Goal: Book appointment/travel/reservation

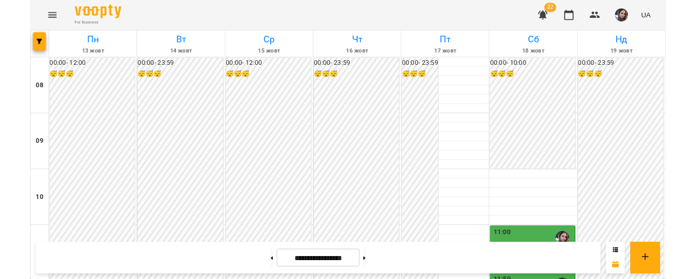
scroll to position [484, 0]
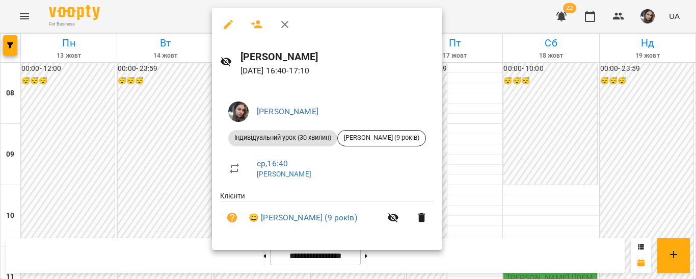
click at [477, 144] on div at bounding box center [348, 139] width 696 height 279
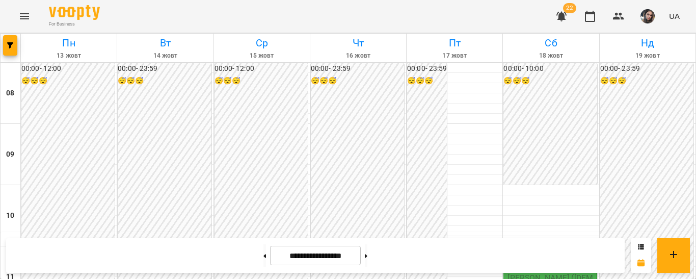
scroll to position [389, 0]
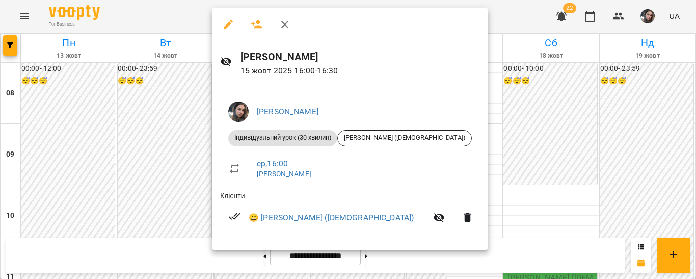
click at [477, 180] on div at bounding box center [348, 139] width 696 height 279
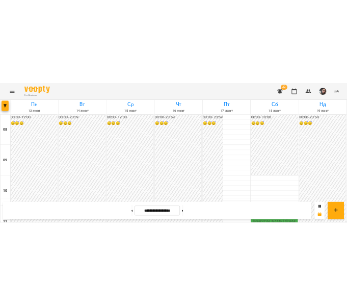
scroll to position [449, 0]
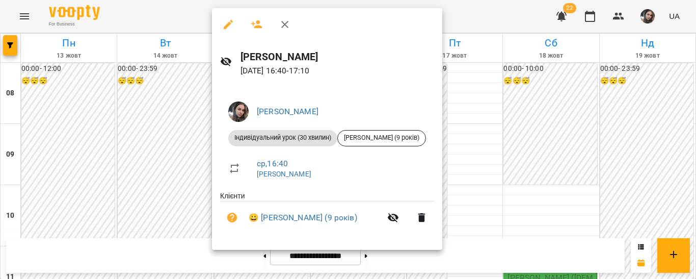
click at [473, 116] on div at bounding box center [348, 139] width 696 height 279
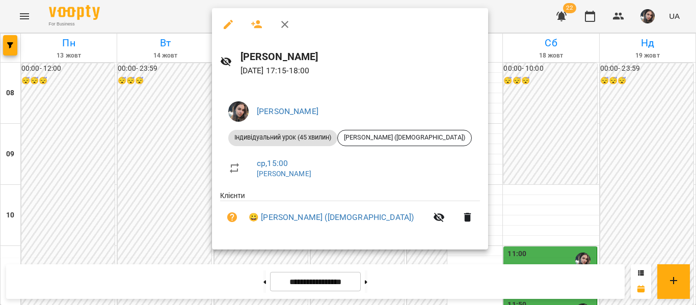
click at [462, 147] on div at bounding box center [348, 152] width 696 height 305
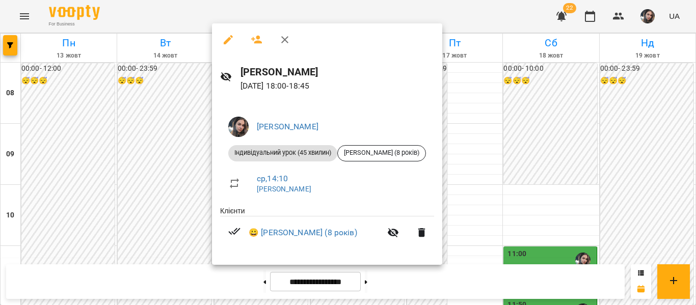
drag, startPoint x: 485, startPoint y: 204, endPoint x: 481, endPoint y: 196, distance: 9.6
click at [485, 204] on div at bounding box center [348, 152] width 696 height 305
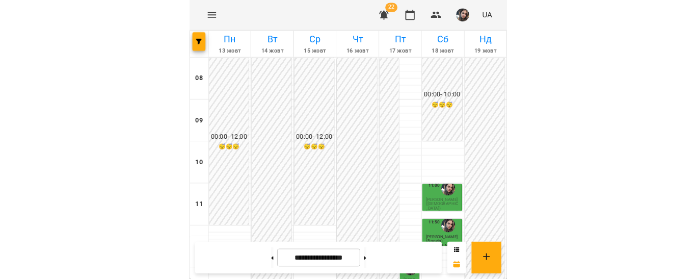
scroll to position [358, 0]
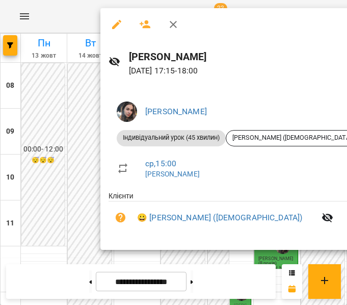
click at [176, 31] on button "button" at bounding box center [173, 24] width 24 height 24
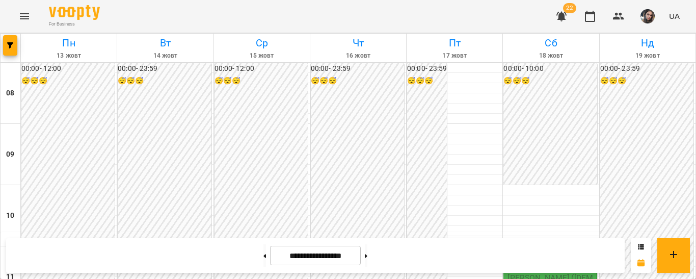
scroll to position [475, 0]
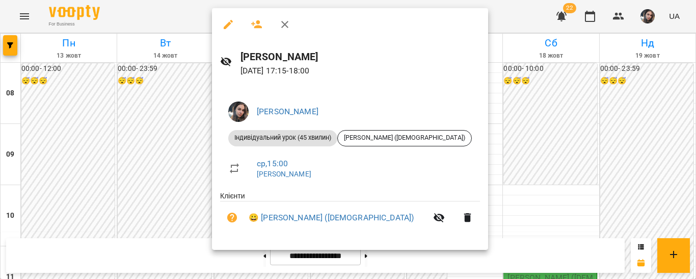
click at [157, 157] on div at bounding box center [348, 139] width 696 height 279
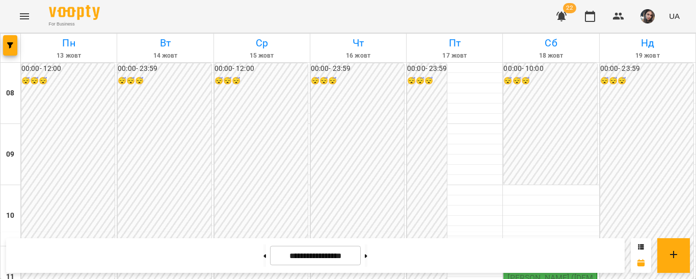
scroll to position [492, 0]
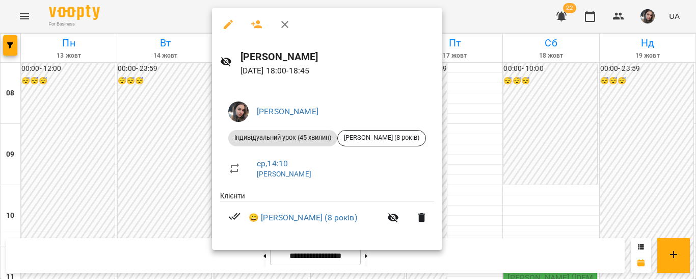
click at [164, 146] on div at bounding box center [348, 139] width 696 height 279
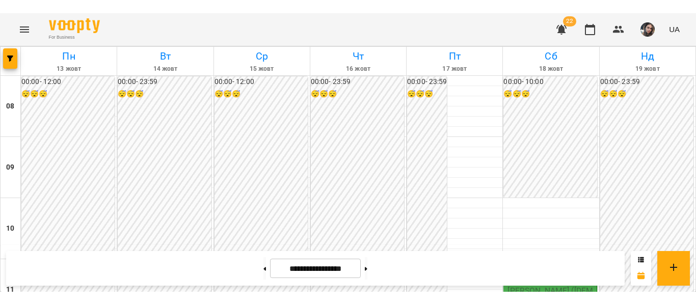
scroll to position [548, 0]
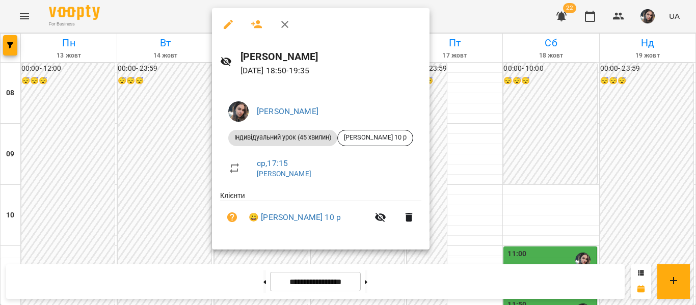
click at [500, 111] on div at bounding box center [348, 152] width 696 height 305
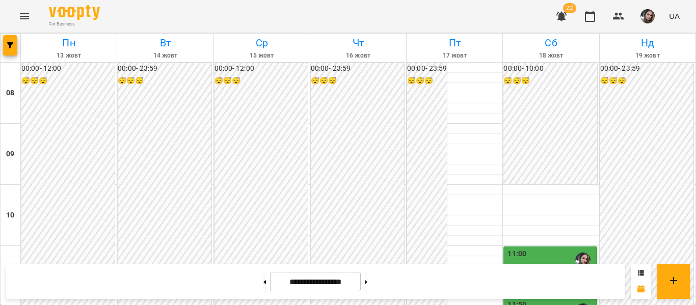
scroll to position [461, 0]
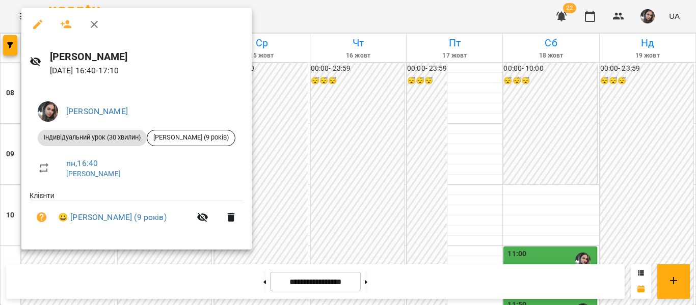
click at [292, 172] on div at bounding box center [348, 152] width 696 height 305
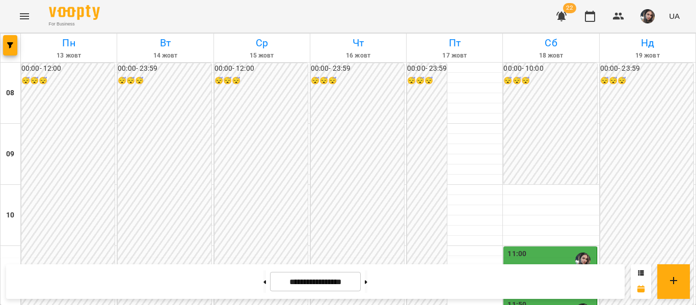
scroll to position [515, 0]
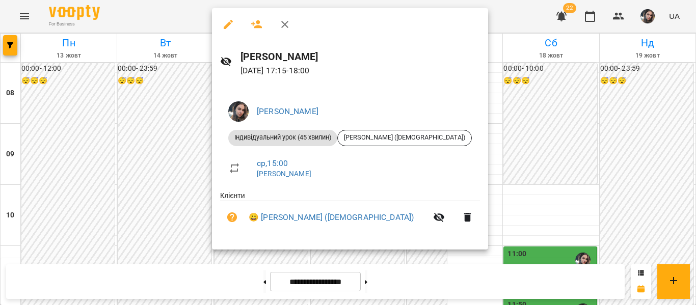
click at [477, 154] on div at bounding box center [348, 152] width 696 height 305
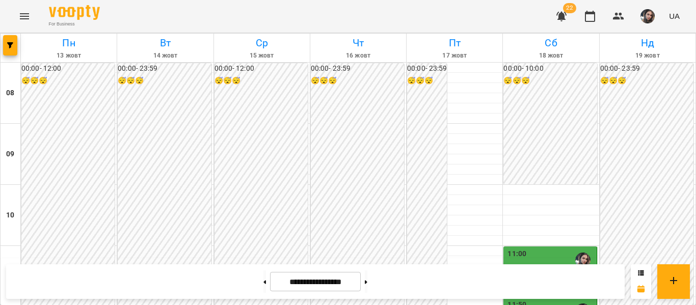
scroll to position [153, 0]
click at [512, 273] on span "[PERSON_NAME] ([DEMOGRAPHIC_DATA])" at bounding box center [551, 282] width 86 height 18
